Goal: Book appointment/travel/reservation

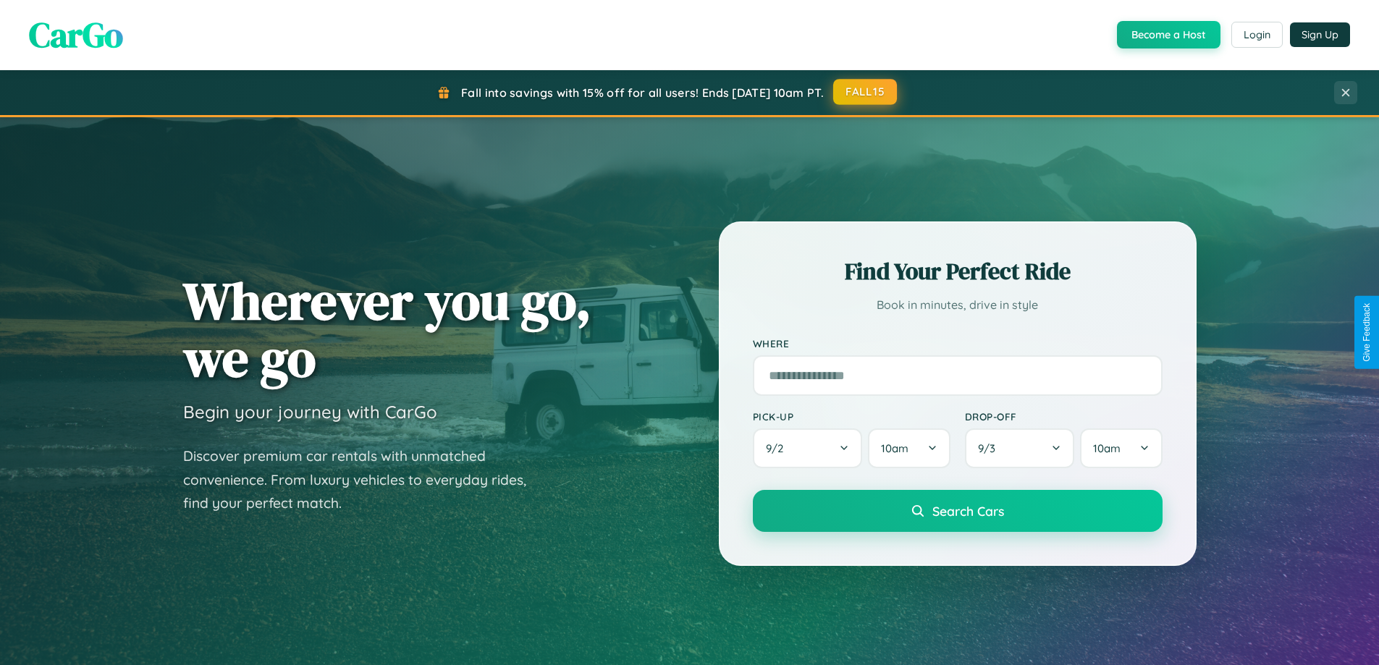
click at [866, 92] on button "FALL15" at bounding box center [865, 92] width 64 height 26
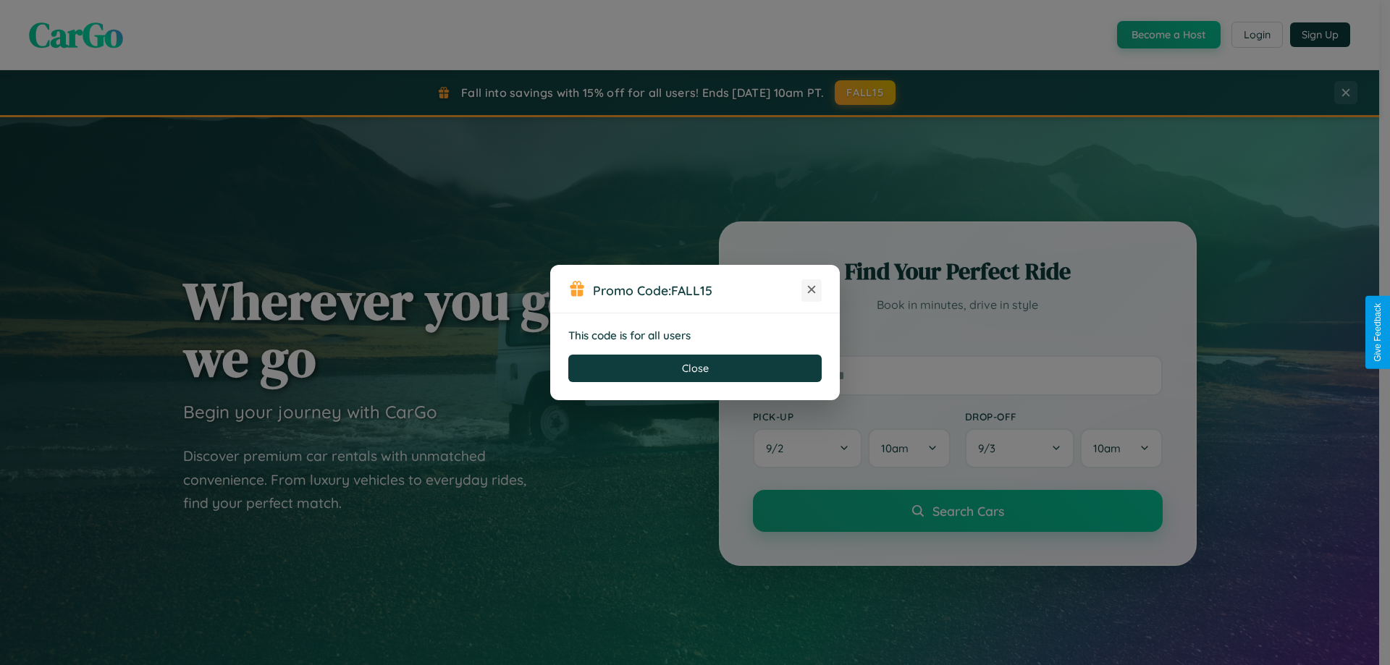
click at [811, 290] on icon at bounding box center [811, 289] width 14 height 14
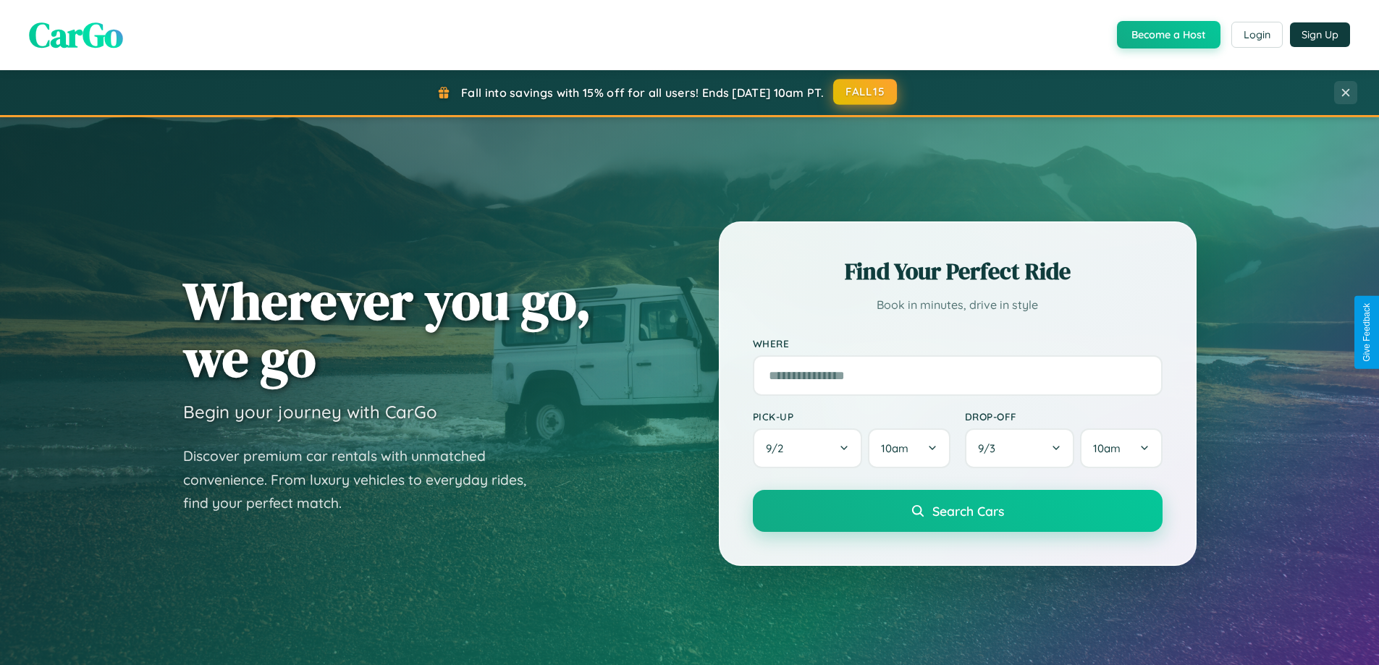
click at [866, 92] on button "FALL15" at bounding box center [865, 92] width 64 height 26
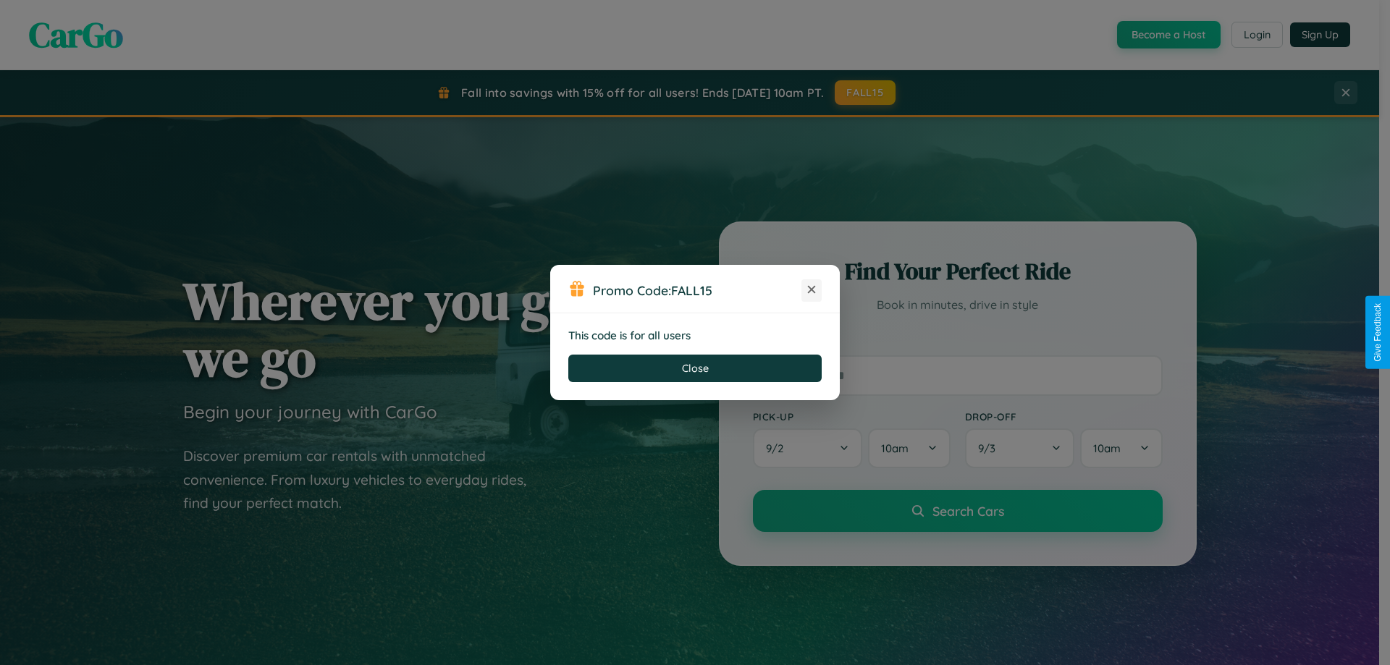
click at [811, 290] on icon at bounding box center [811, 289] width 14 height 14
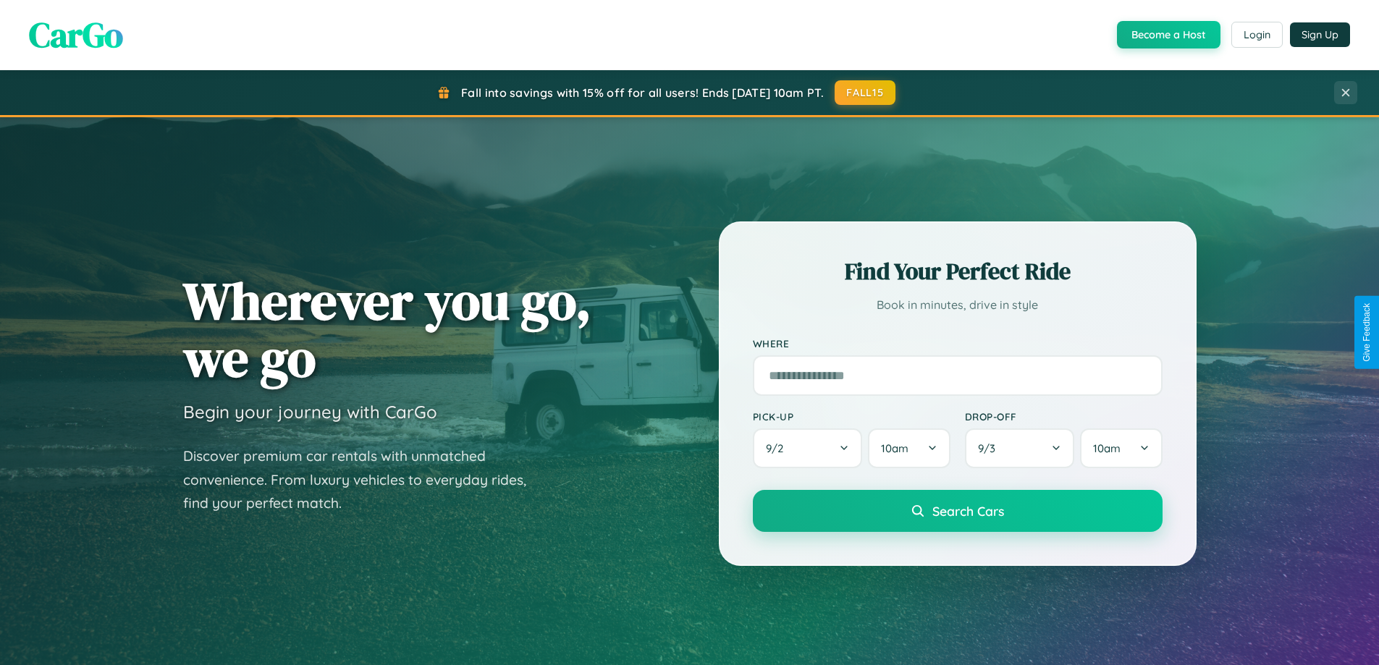
scroll to position [2325, 0]
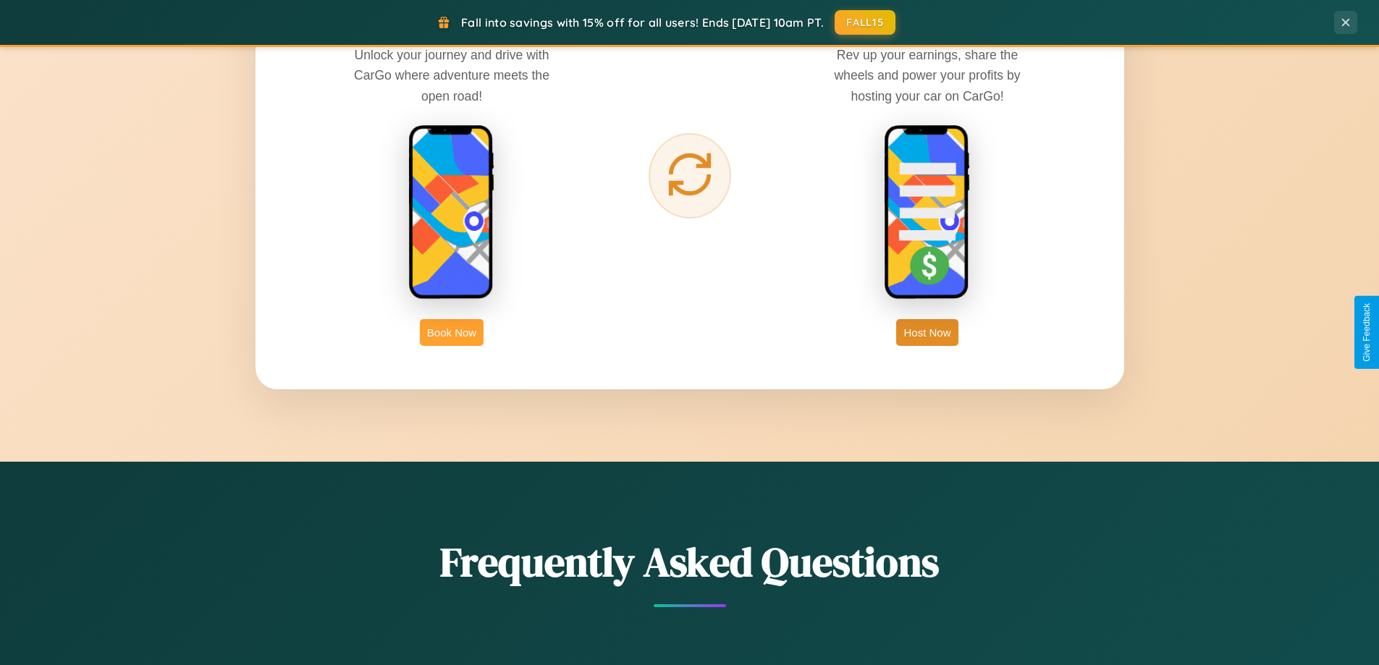
click at [452, 332] on button "Book Now" at bounding box center [452, 332] width 64 height 27
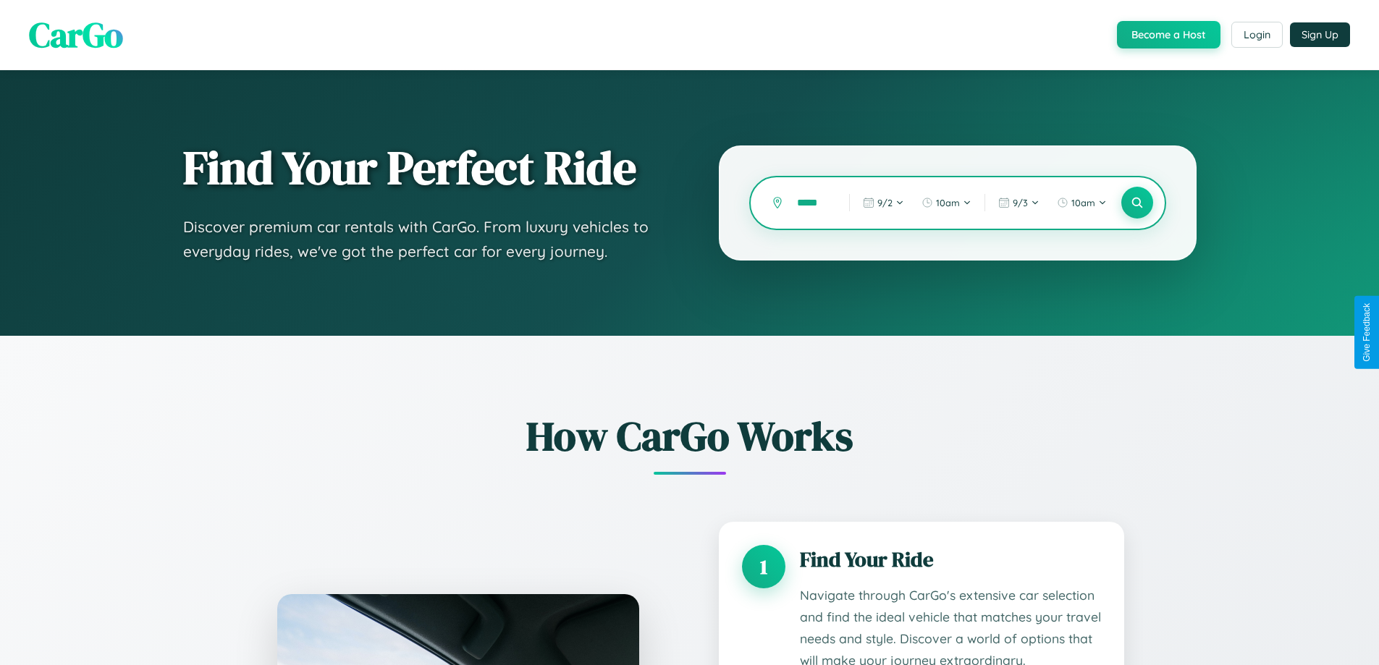
type input "******"
